Goal: Task Accomplishment & Management: Use online tool/utility

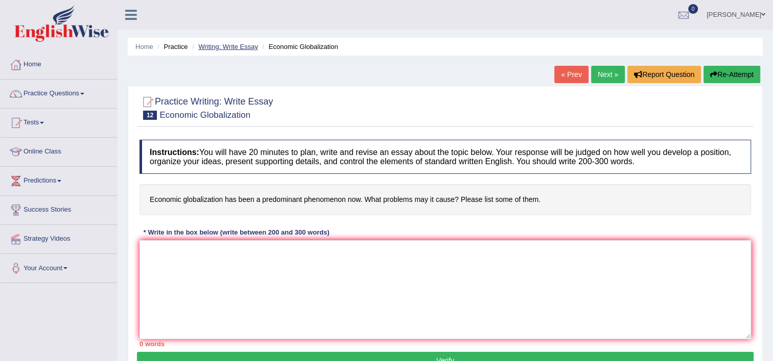
click at [245, 47] on link "Writing: Write Essay" at bounding box center [228, 47] width 60 height 8
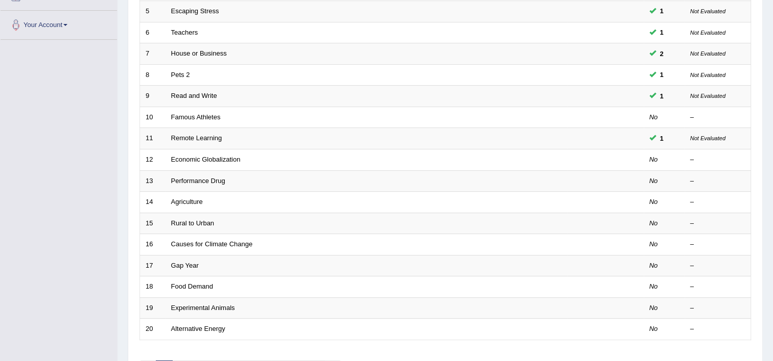
scroll to position [254, 0]
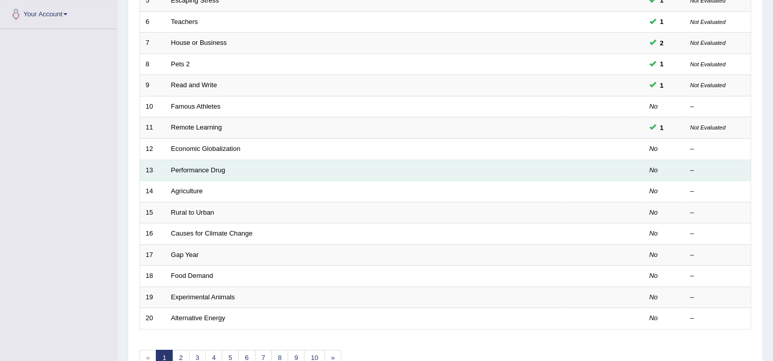
click at [219, 164] on td "Performance Drug" at bounding box center [365, 170] width 401 height 21
click at [219, 168] on link "Performance Drug" at bounding box center [198, 170] width 54 height 8
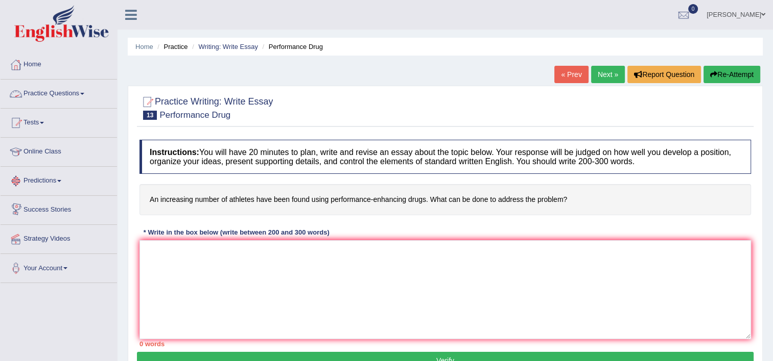
click at [61, 93] on link "Practice Questions" at bounding box center [59, 93] width 116 height 26
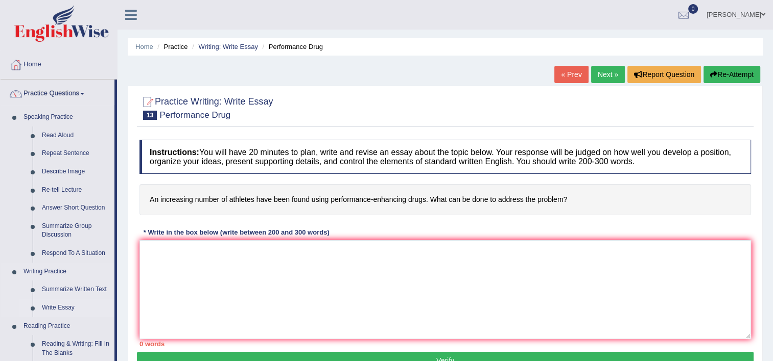
click at [56, 299] on link "Write Essay" at bounding box center [75, 308] width 77 height 18
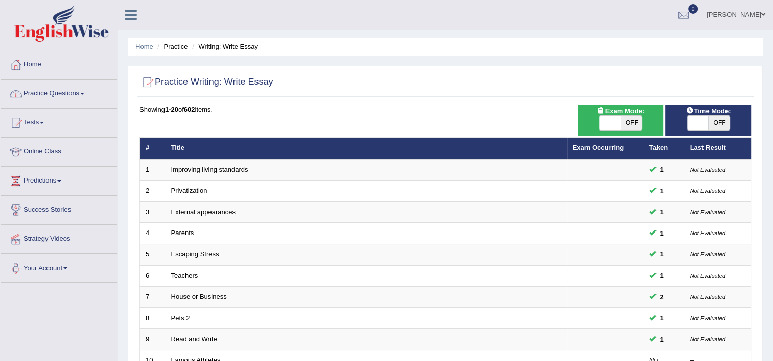
click at [54, 93] on link "Practice Questions" at bounding box center [59, 93] width 116 height 26
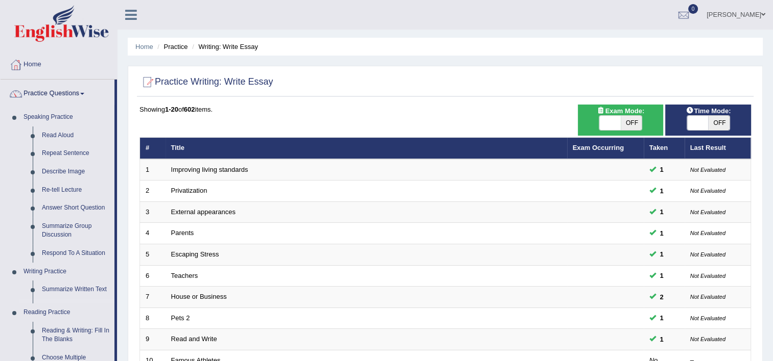
click at [54, 93] on link "Practice Questions" at bounding box center [58, 93] width 114 height 26
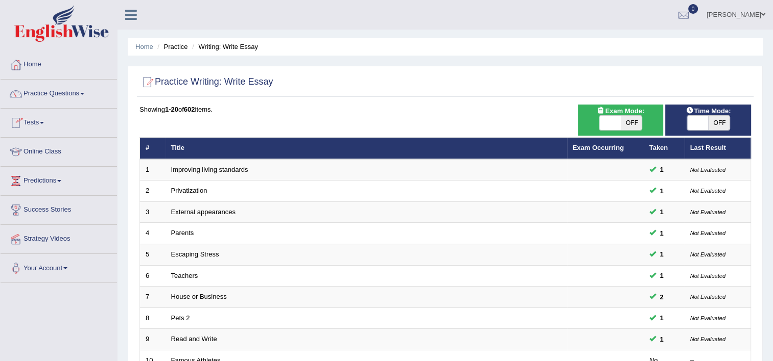
click at [36, 129] on link "Tests" at bounding box center [59, 122] width 116 height 26
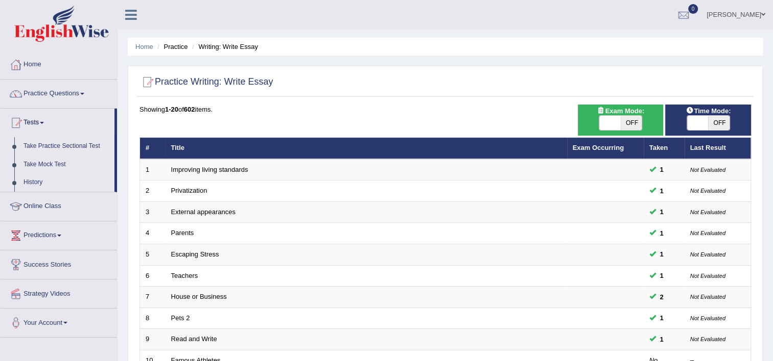
click at [63, 141] on link "Take Practice Sectional Test" at bounding box center [66, 146] width 95 height 18
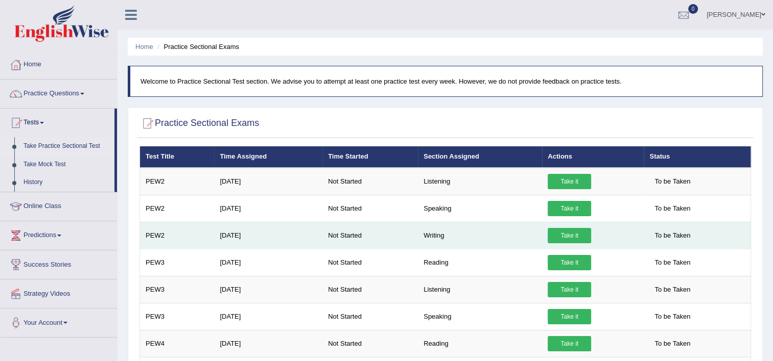
click at [566, 230] on link "Take it" at bounding box center [568, 235] width 43 height 15
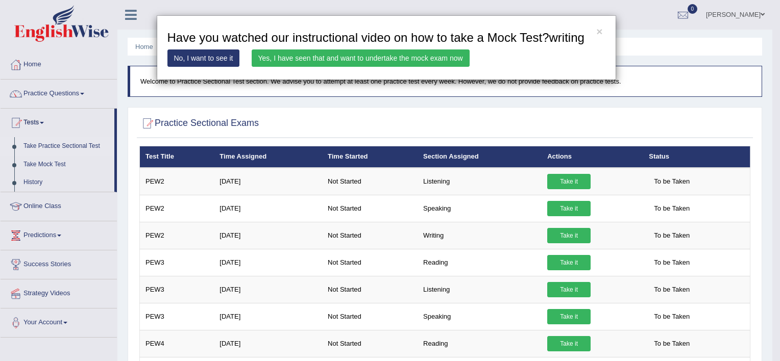
click at [444, 50] on link "Yes, I have seen that and want to undertake the mock exam now" at bounding box center [361, 58] width 218 height 17
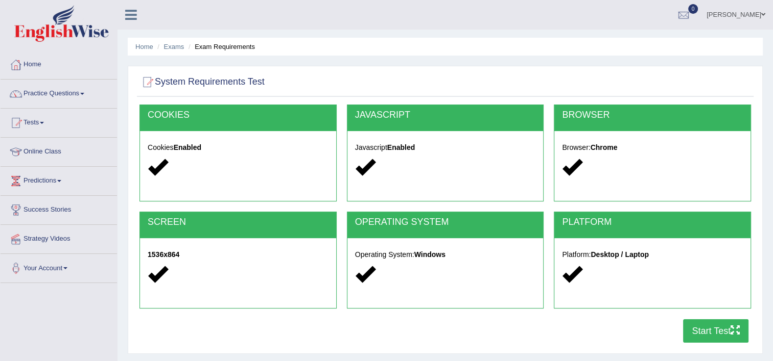
click at [694, 334] on button "Start Test" at bounding box center [715, 331] width 65 height 23
click at [41, 96] on link "Practice Questions" at bounding box center [59, 93] width 116 height 26
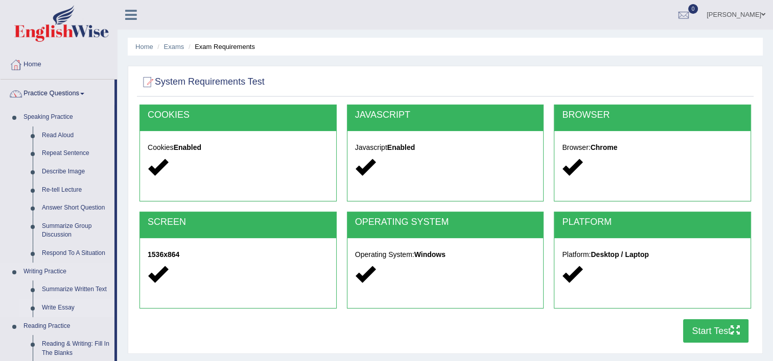
click at [67, 306] on link "Write Essay" at bounding box center [75, 308] width 77 height 18
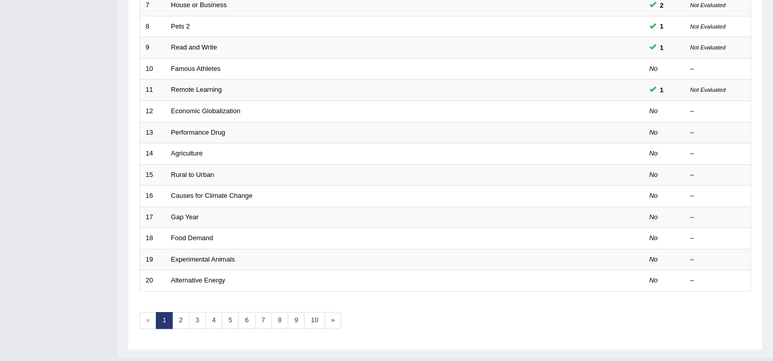
scroll to position [296, 0]
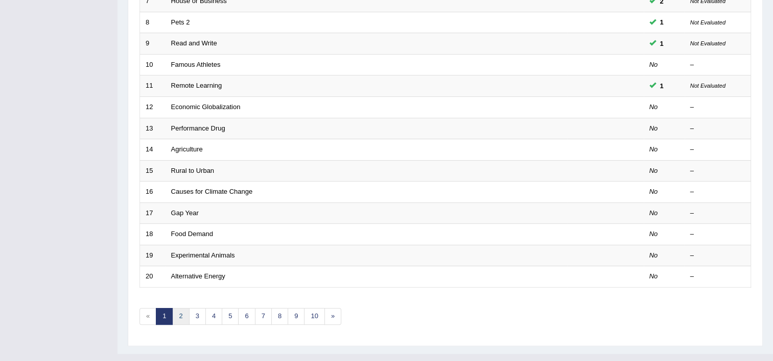
click at [181, 321] on link "2" at bounding box center [180, 316] width 17 height 17
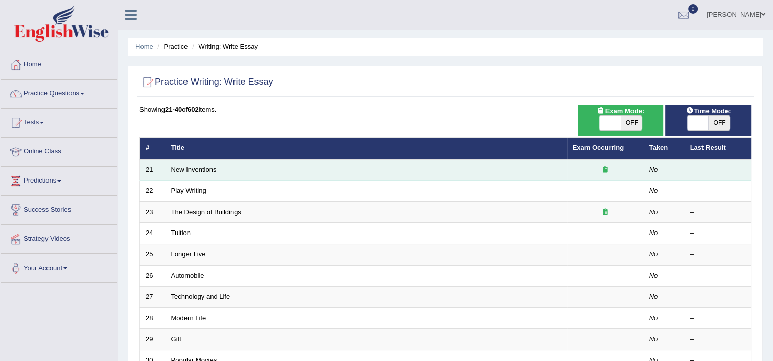
click at [607, 171] on icon at bounding box center [604, 169] width 5 height 7
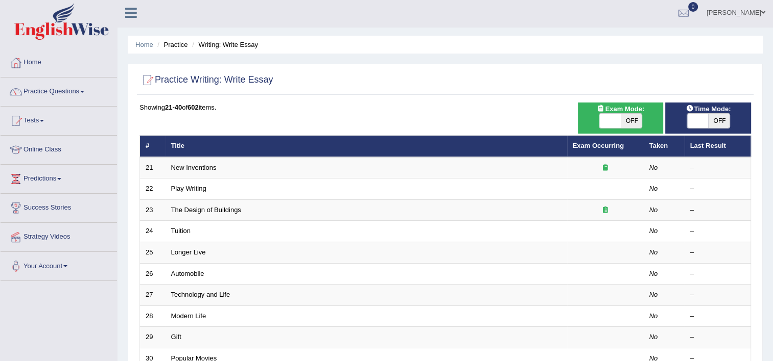
scroll to position [1, 0]
